Goal: Navigation & Orientation: Find specific page/section

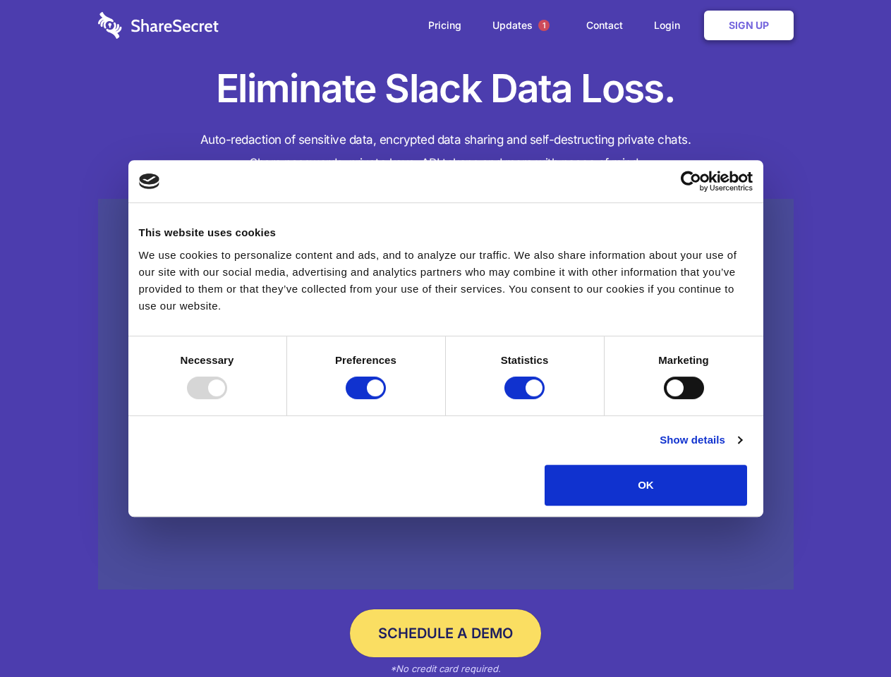
click at [227, 399] on div at bounding box center [207, 388] width 40 height 23
click at [386, 399] on input "Preferences" at bounding box center [366, 388] width 40 height 23
checkbox input "false"
click at [526, 399] on input "Statistics" at bounding box center [524, 388] width 40 height 23
checkbox input "false"
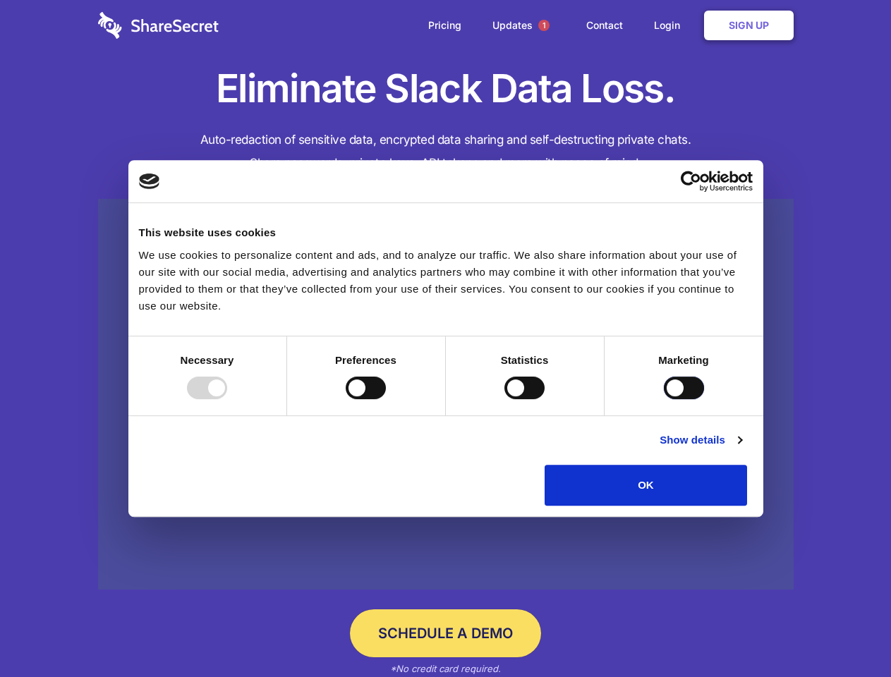
click at [664, 399] on input "Marketing" at bounding box center [684, 388] width 40 height 23
checkbox input "true"
click at [741, 449] on link "Show details" at bounding box center [701, 440] width 82 height 17
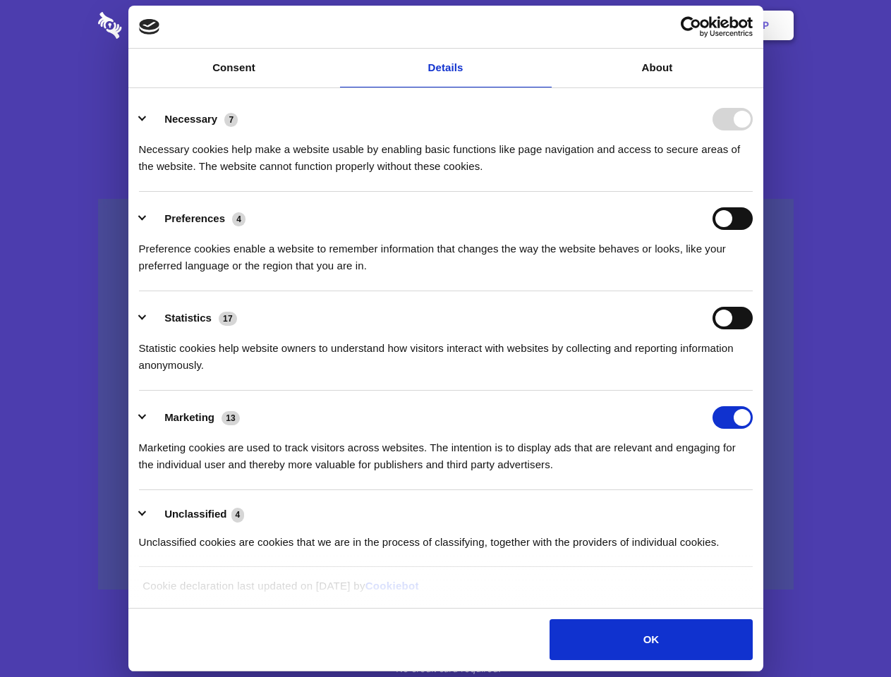
click at [753, 192] on li "Necessary 7 Necessary cookies help make a website usable by enabling basic func…" at bounding box center [446, 141] width 614 height 99
click at [543, 25] on span "1" at bounding box center [543, 25] width 11 height 11
